Goal: Task Accomplishment & Management: Manage account settings

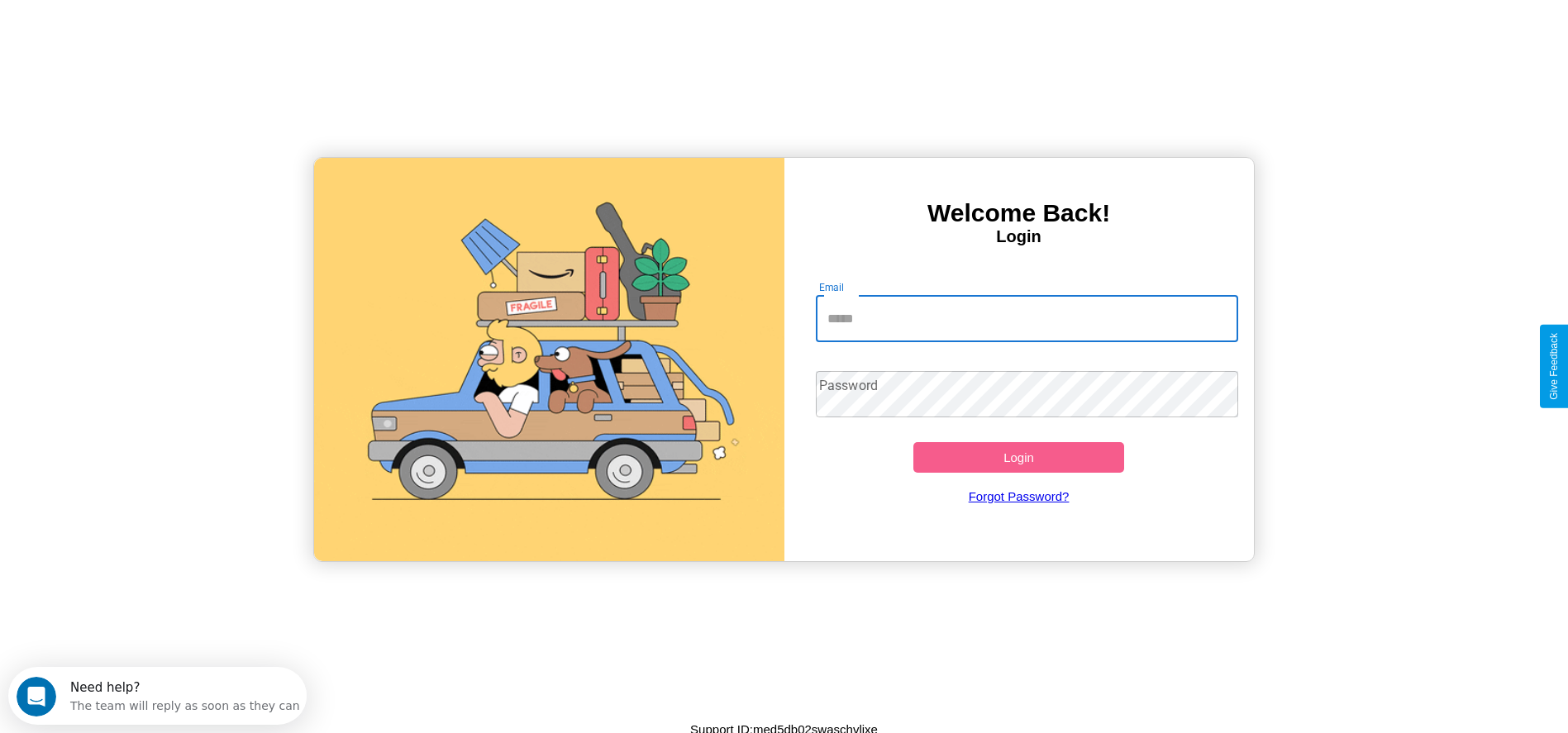
click at [1027, 318] on input "Email" at bounding box center [1027, 319] width 422 height 47
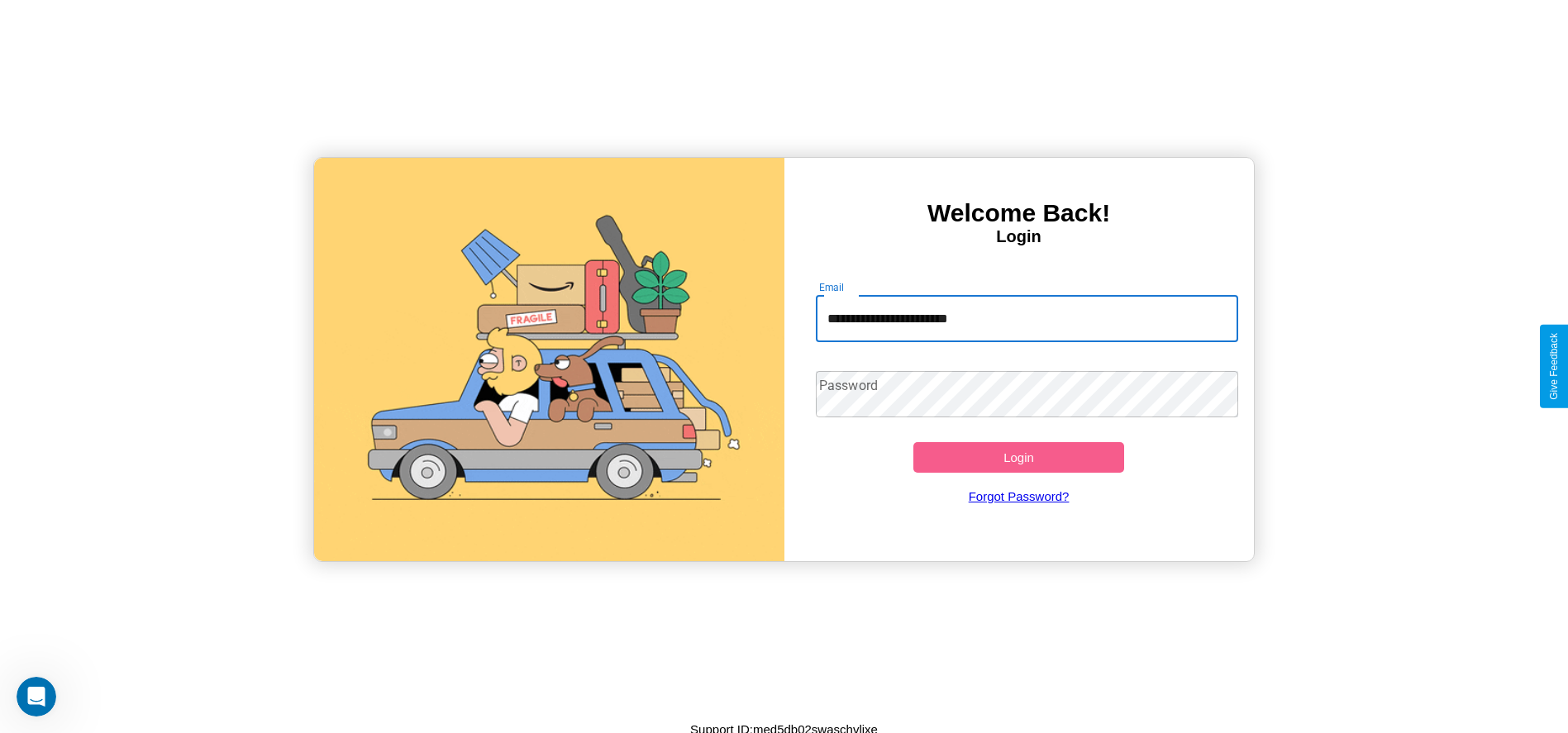
type input "**********"
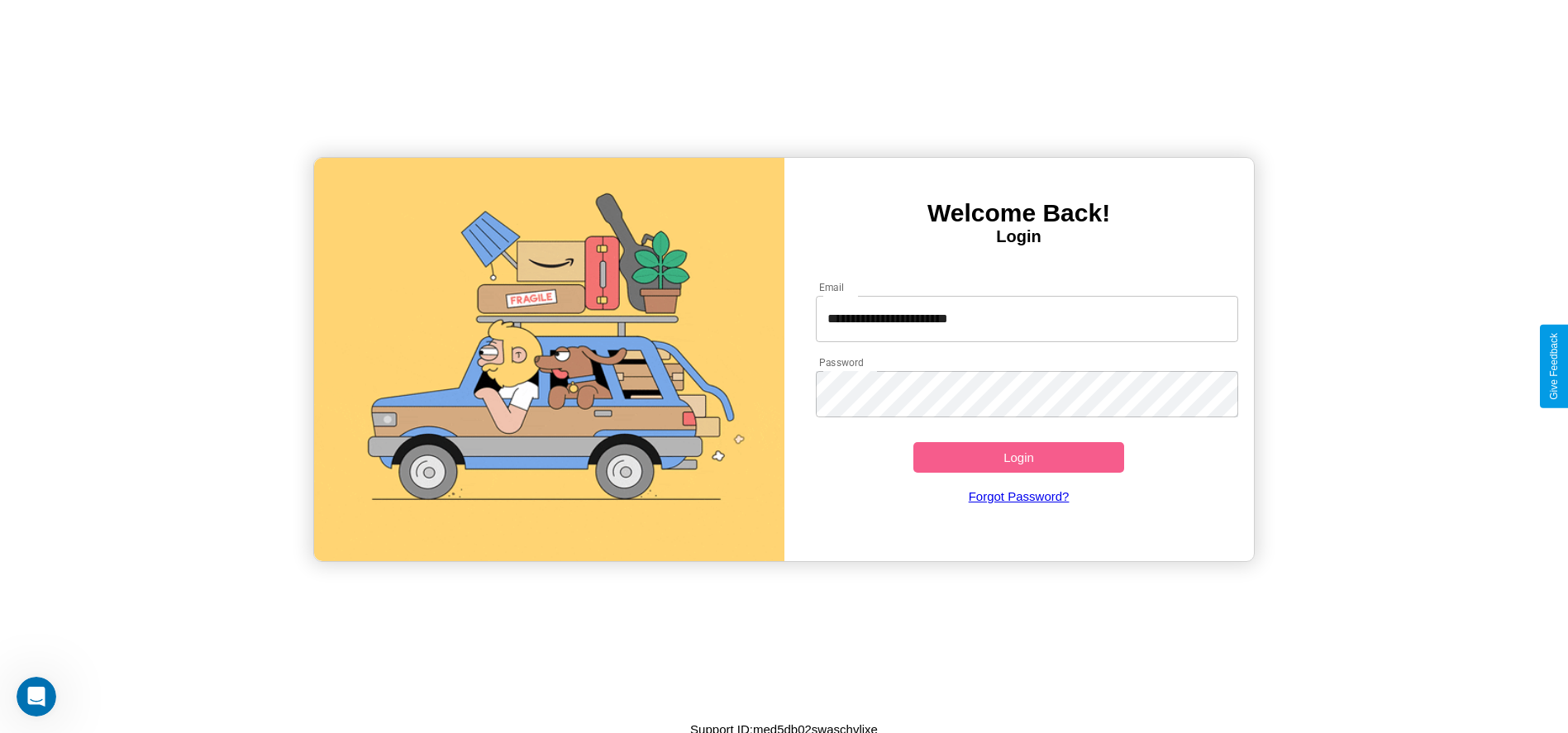
click at [1018, 457] on button "Login" at bounding box center [1019, 457] width 212 height 30
